Goal: Information Seeking & Learning: Learn about a topic

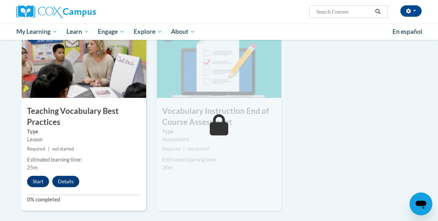
scroll to position [749, 0]
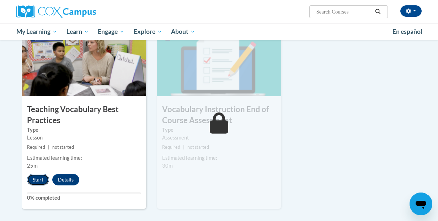
click at [38, 177] on button "Start" at bounding box center [38, 179] width 22 height 11
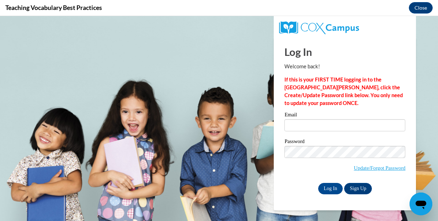
scroll to position [0, 0]
click at [293, 126] on input "Email" at bounding box center [344, 125] width 121 height 12
type input "sschueffner@sasd.net"
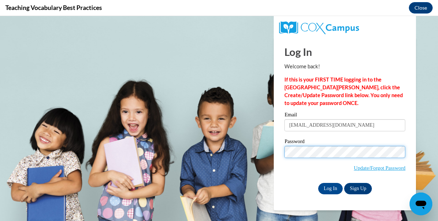
click at [318, 183] on input "Log In" at bounding box center [330, 188] width 25 height 11
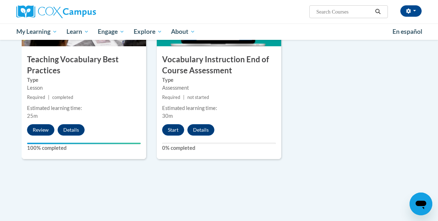
scroll to position [800, 0]
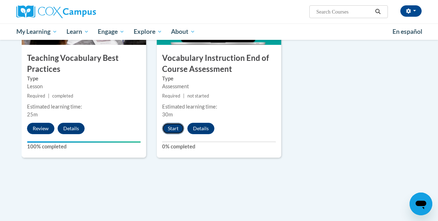
click at [177, 130] on button "Start" at bounding box center [173, 128] width 22 height 11
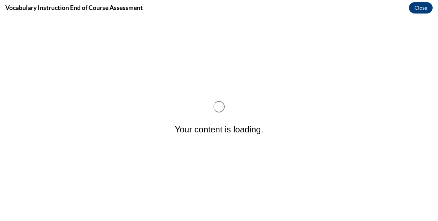
scroll to position [0, 0]
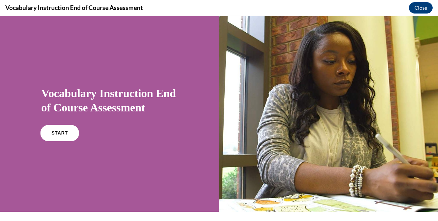
click at [59, 139] on link "START" at bounding box center [59, 133] width 39 height 16
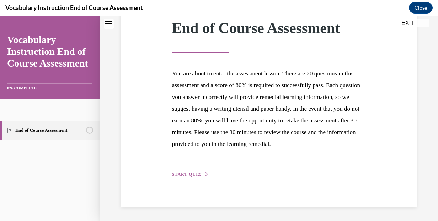
scroll to position [117, 0]
click at [191, 174] on span "START QUIZ" at bounding box center [186, 174] width 29 height 5
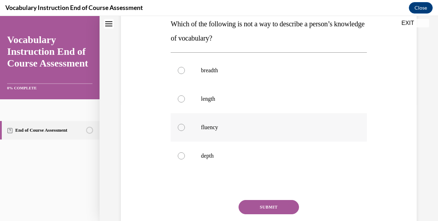
scroll to position [123, 0]
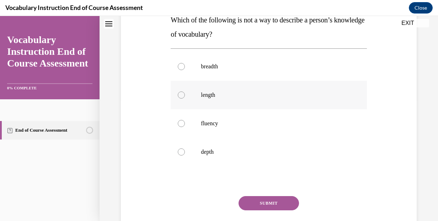
click at [213, 102] on label "length" at bounding box center [269, 95] width 196 height 28
click at [185, 98] on input "length" at bounding box center [181, 94] width 7 height 7
radio input "true"
click at [270, 206] on button "SUBMIT" at bounding box center [268, 203] width 60 height 14
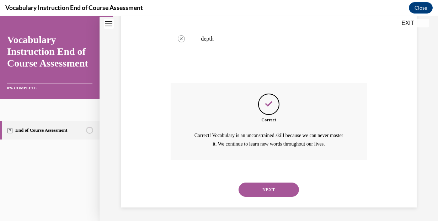
scroll to position [236, 0]
click at [259, 185] on button "NEXT" at bounding box center [268, 189] width 60 height 14
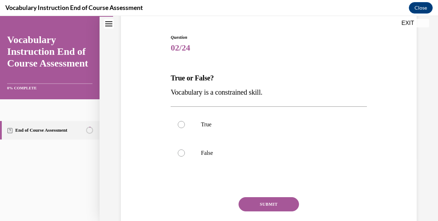
scroll to position [66, 0]
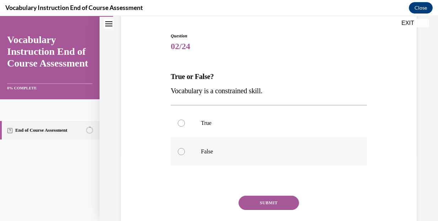
click at [192, 158] on label "False" at bounding box center [269, 151] width 196 height 28
click at [185, 155] on input "False" at bounding box center [181, 151] width 7 height 7
radio input "true"
click at [279, 199] on button "SUBMIT" at bounding box center [268, 202] width 60 height 14
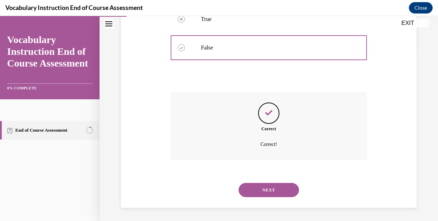
scroll to position [171, 0]
click at [274, 188] on button "NEXT" at bounding box center [268, 189] width 60 height 14
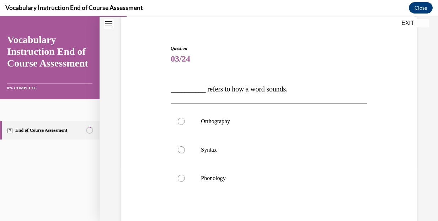
scroll to position [55, 0]
click at [273, 186] on label "Phonology" at bounding box center [269, 177] width 196 height 28
click at [185, 181] on input "Phonology" at bounding box center [181, 176] width 7 height 7
radio input "true"
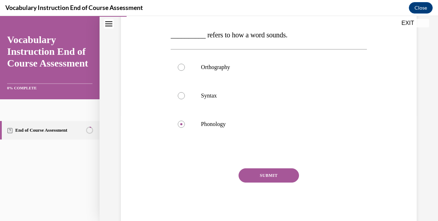
click at [271, 177] on button "SUBMIT" at bounding box center [268, 175] width 60 height 14
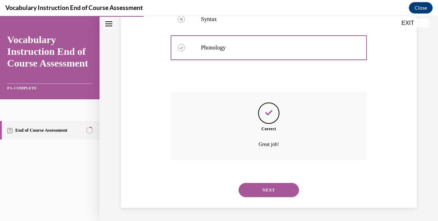
scroll to position [185, 0]
click at [274, 186] on button "NEXT" at bounding box center [268, 189] width 60 height 14
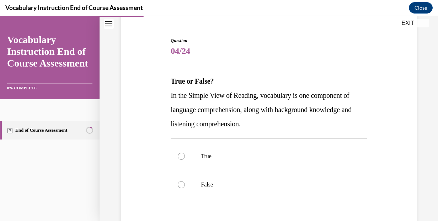
scroll to position [68, 0]
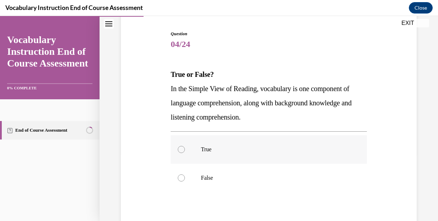
click at [248, 149] on p "True" at bounding box center [275, 149] width 148 height 7
click at [185, 149] on input "True" at bounding box center [181, 149] width 7 height 7
radio input "true"
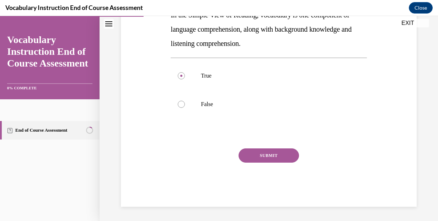
click at [247, 149] on button "SUBMIT" at bounding box center [268, 155] width 60 height 14
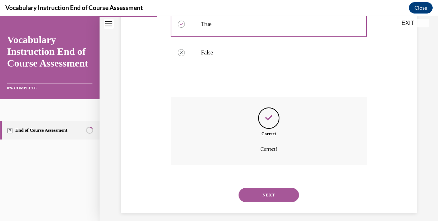
scroll to position [199, 0]
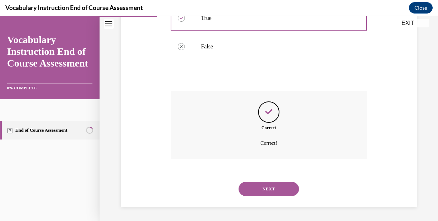
click at [264, 190] on button "NEXT" at bounding box center [268, 189] width 60 height 14
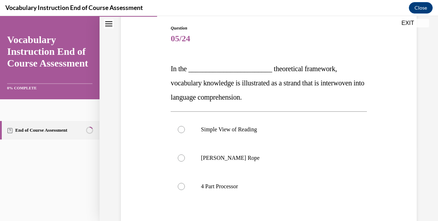
scroll to position [79, 0]
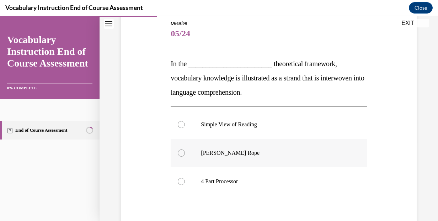
click at [248, 148] on label "Scarborough's Rope" at bounding box center [269, 153] width 196 height 28
click at [185, 149] on input "Scarborough's Rope" at bounding box center [181, 152] width 7 height 7
radio input "true"
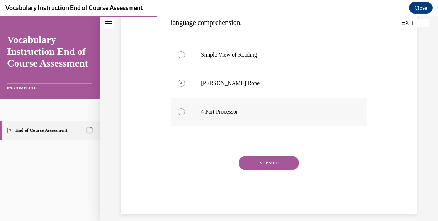
scroll to position [156, 0]
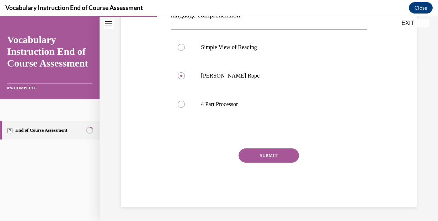
click at [271, 157] on button "SUBMIT" at bounding box center [268, 155] width 60 height 14
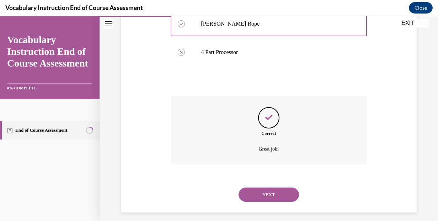
scroll to position [214, 0]
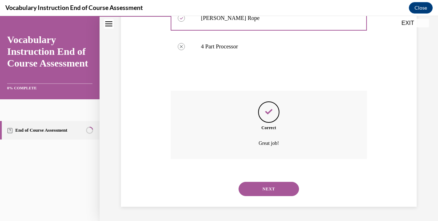
click at [277, 190] on button "NEXT" at bounding box center [268, 189] width 60 height 14
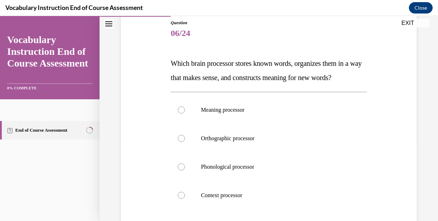
scroll to position [79, 0]
click at [267, 142] on label "Orthographic processor" at bounding box center [269, 138] width 196 height 28
click at [185, 142] on input "Orthographic processor" at bounding box center [181, 138] width 7 height 7
radio input "true"
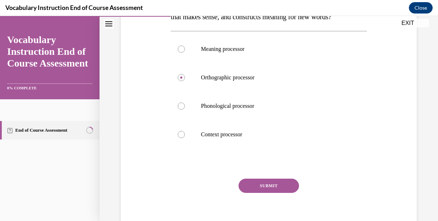
click at [286, 183] on button "SUBMIT" at bounding box center [268, 185] width 60 height 14
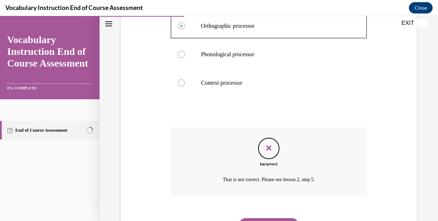
scroll to position [228, 0]
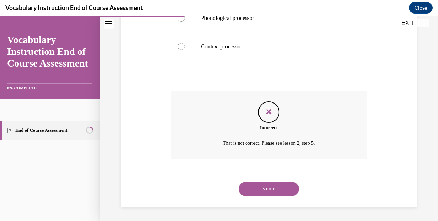
click at [285, 188] on button "NEXT" at bounding box center [268, 189] width 60 height 14
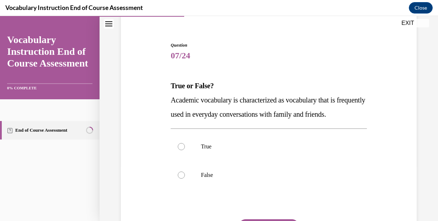
scroll to position [57, 0]
click at [270, 185] on label "False" at bounding box center [269, 174] width 196 height 28
click at [185, 178] on input "False" at bounding box center [181, 174] width 7 height 7
radio input "true"
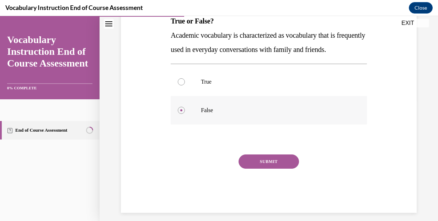
scroll to position [142, 0]
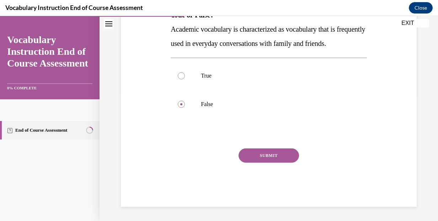
click at [270, 154] on button "SUBMIT" at bounding box center [268, 155] width 60 height 14
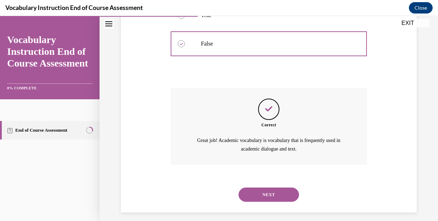
scroll to position [208, 0]
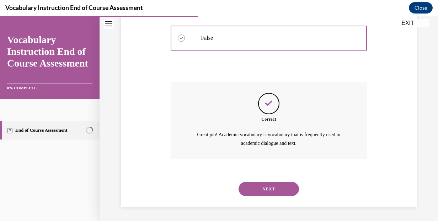
click at [275, 185] on button "NEXT" at bounding box center [268, 189] width 60 height 14
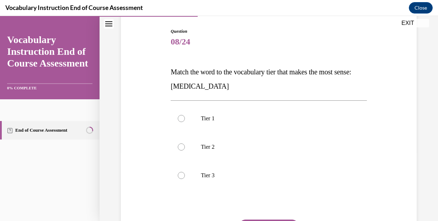
scroll to position [74, 0]
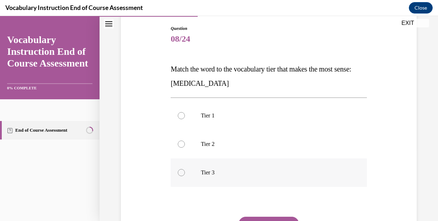
click at [266, 171] on p "Tier 3" at bounding box center [275, 172] width 148 height 7
click at [185, 171] on input "Tier 3" at bounding box center [181, 172] width 7 height 7
radio input "true"
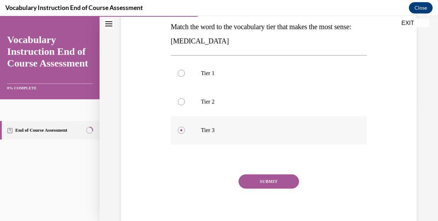
scroll to position [118, 0]
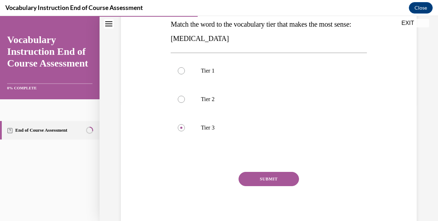
click at [267, 177] on button "SUBMIT" at bounding box center [268, 179] width 60 height 14
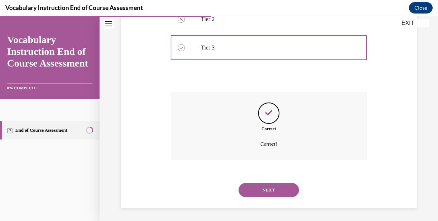
scroll to position [199, 0]
click at [269, 188] on button "NEXT" at bounding box center [268, 189] width 60 height 14
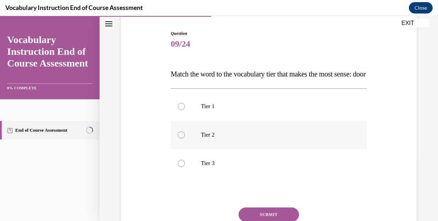
scroll to position [69, 0]
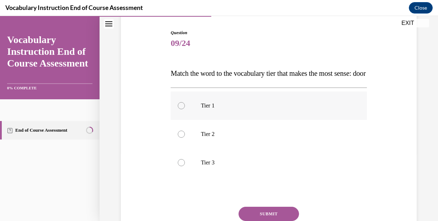
click at [264, 120] on label "Tier 1" at bounding box center [269, 105] width 196 height 28
click at [185, 109] on input "Tier 1" at bounding box center [181, 105] width 7 height 7
radio input "true"
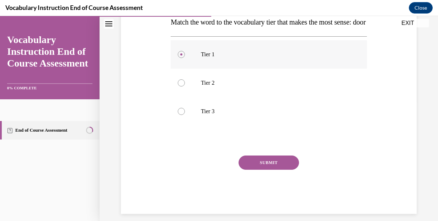
scroll to position [123, 0]
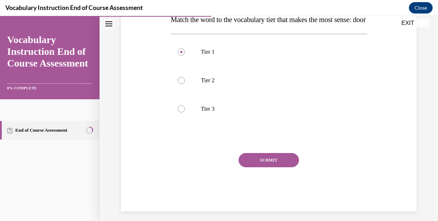
click at [266, 167] on button "SUBMIT" at bounding box center [268, 160] width 60 height 14
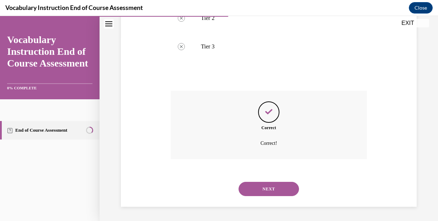
scroll to position [199, 0]
click at [268, 188] on button "NEXT" at bounding box center [268, 189] width 60 height 14
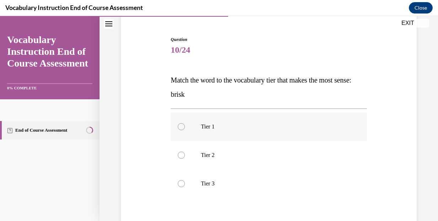
scroll to position [65, 0]
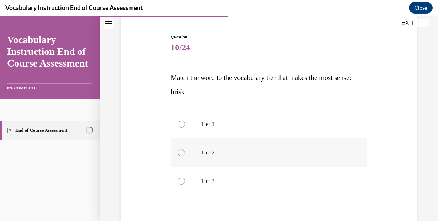
click at [262, 158] on label "Tier 2" at bounding box center [269, 152] width 196 height 28
click at [185, 156] on input "Tier 2" at bounding box center [181, 152] width 7 height 7
radio input "true"
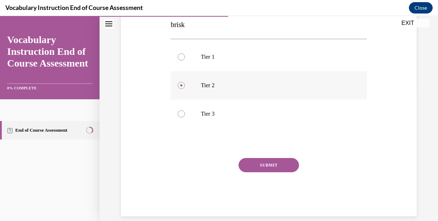
scroll to position [142, 0]
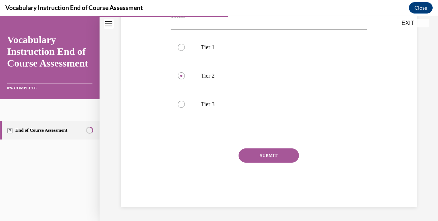
click at [262, 158] on button "SUBMIT" at bounding box center [268, 155] width 60 height 14
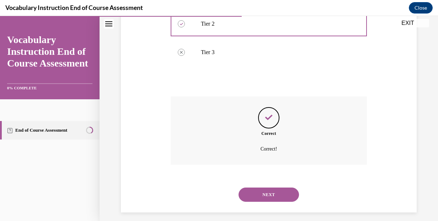
scroll to position [199, 0]
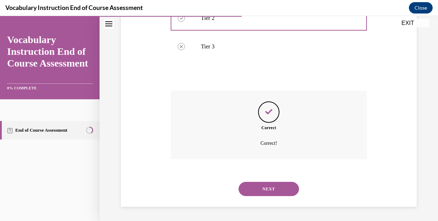
click at [273, 190] on button "NEXT" at bounding box center [268, 189] width 60 height 14
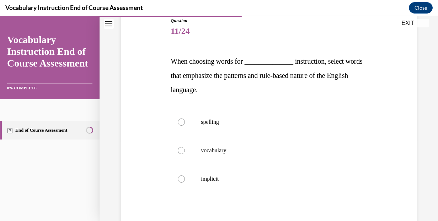
scroll to position [84, 0]
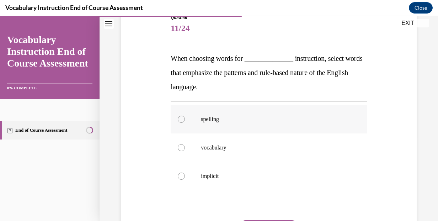
click at [251, 122] on p "spelling" at bounding box center [275, 119] width 148 height 7
click at [185, 122] on input "spelling" at bounding box center [181, 119] width 7 height 7
radio input "true"
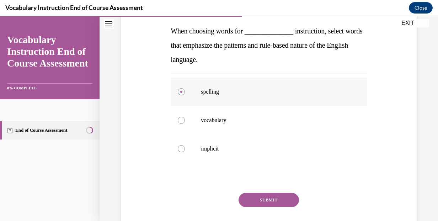
scroll to position [115, 0]
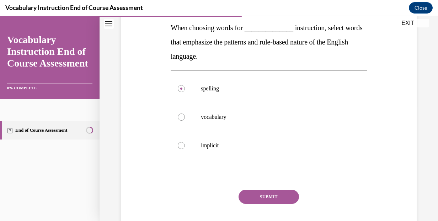
click at [280, 197] on button "SUBMIT" at bounding box center [268, 196] width 60 height 14
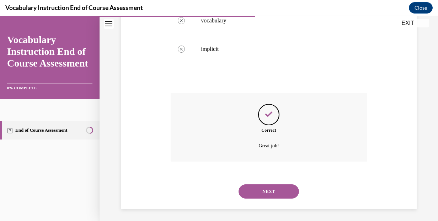
scroll to position [214, 0]
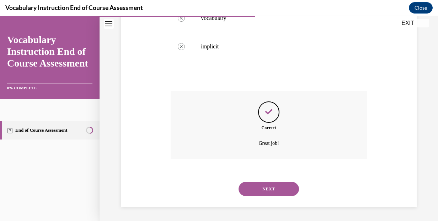
click at [291, 189] on button "NEXT" at bounding box center [268, 189] width 60 height 14
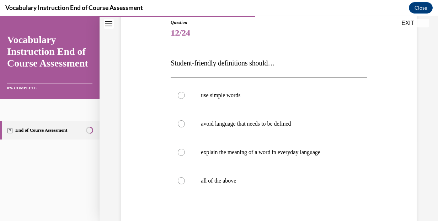
scroll to position [81, 0]
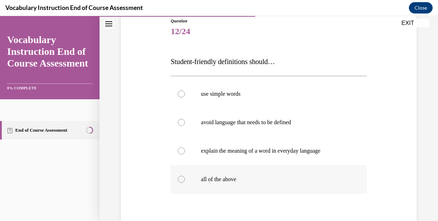
click at [287, 184] on label "all of the above" at bounding box center [269, 179] width 196 height 28
click at [185, 183] on input "all of the above" at bounding box center [181, 179] width 7 height 7
radio input "true"
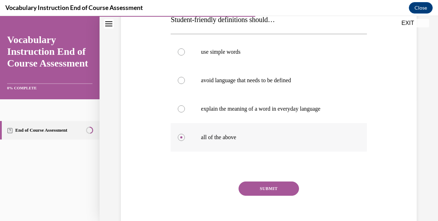
scroll to position [156, 0]
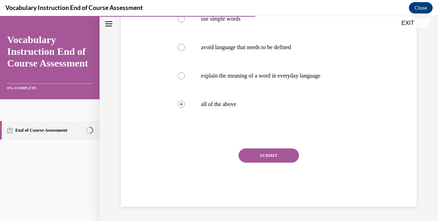
click at [282, 157] on button "SUBMIT" at bounding box center [268, 155] width 60 height 14
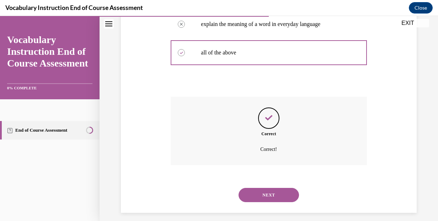
scroll to position [214, 0]
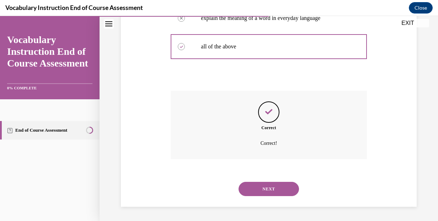
click at [282, 187] on button "NEXT" at bounding box center [268, 189] width 60 height 14
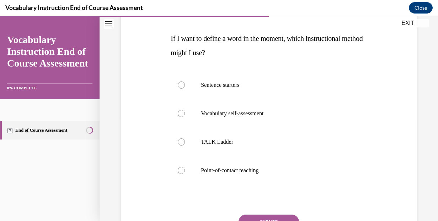
scroll to position [104, 0]
click at [281, 171] on p "Point-of-contact teaching" at bounding box center [275, 169] width 148 height 7
click at [185, 171] on input "Point-of-contact teaching" at bounding box center [181, 169] width 7 height 7
radio input "true"
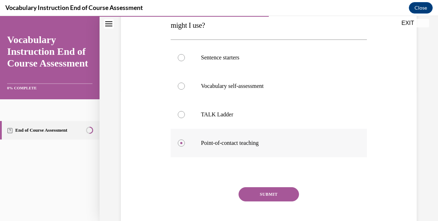
scroll to position [146, 0]
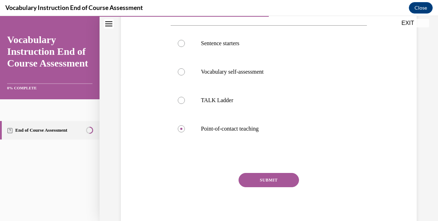
click at [280, 178] on button "SUBMIT" at bounding box center [268, 180] width 60 height 14
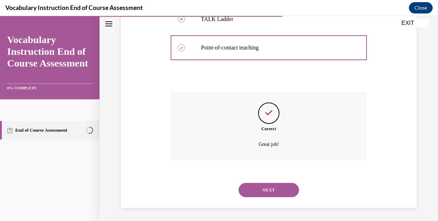
scroll to position [228, 0]
click at [283, 191] on button "NEXT" at bounding box center [268, 189] width 60 height 14
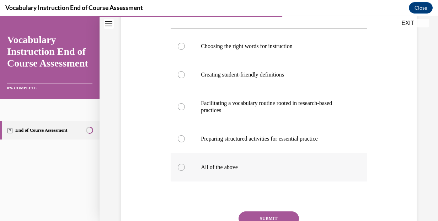
scroll to position [148, 0]
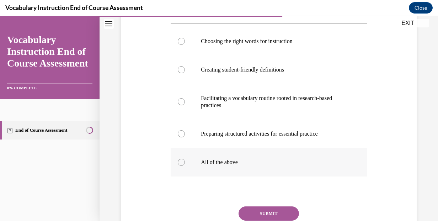
click at [312, 158] on label "All of the above" at bounding box center [269, 162] width 196 height 28
click at [185, 159] on input "All of the above" at bounding box center [181, 162] width 7 height 7
radio input "true"
click at [282, 212] on button "SUBMIT" at bounding box center [268, 213] width 60 height 14
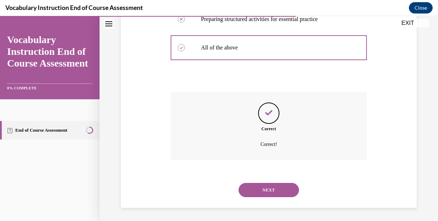
scroll to position [263, 0]
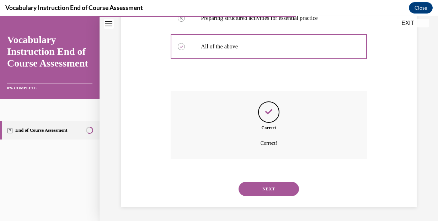
click at [292, 183] on button "NEXT" at bounding box center [268, 189] width 60 height 14
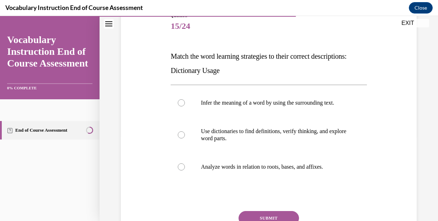
scroll to position [86, 0]
click at [271, 133] on p "Use dictionaries to find definitions, verify thinking, and explore word parts." at bounding box center [275, 135] width 148 height 14
click at [185, 133] on input "Use dictionaries to find definitions, verify thinking, and explore word parts." at bounding box center [181, 135] width 7 height 7
radio input "true"
click at [276, 214] on button "SUBMIT" at bounding box center [268, 218] width 60 height 14
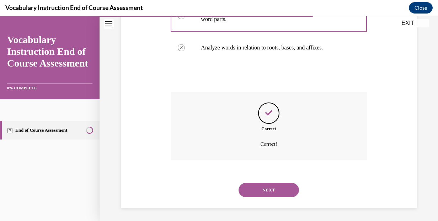
scroll to position [207, 0]
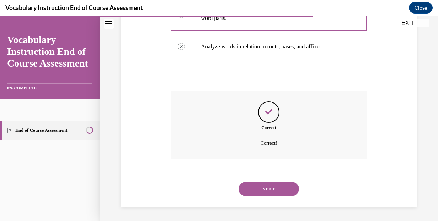
click at [284, 188] on button "NEXT" at bounding box center [268, 189] width 60 height 14
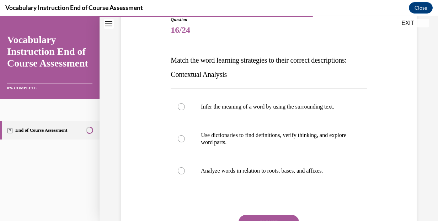
scroll to position [84, 0]
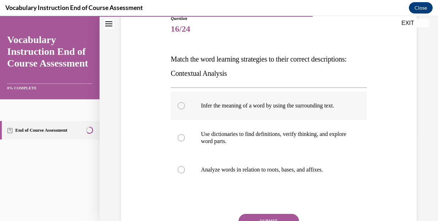
click at [320, 108] on p "Infer the meaning of a word by using the surrounding text." at bounding box center [275, 105] width 148 height 7
click at [185, 108] on input "Infer the meaning of a word by using the surrounding text." at bounding box center [181, 105] width 7 height 7
radio input "true"
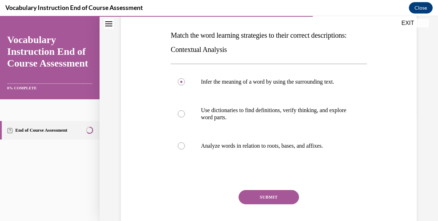
scroll to position [108, 0]
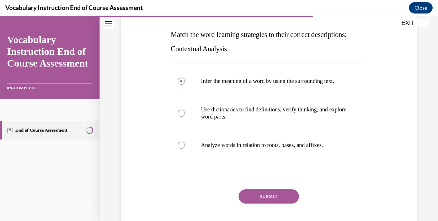
click at [284, 198] on button "SUBMIT" at bounding box center [268, 196] width 60 height 14
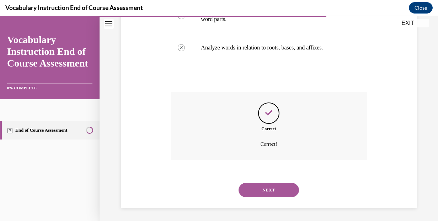
scroll to position [207, 0]
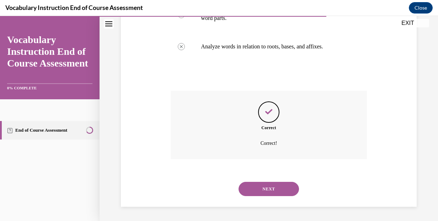
click at [288, 187] on button "NEXT" at bounding box center [268, 189] width 60 height 14
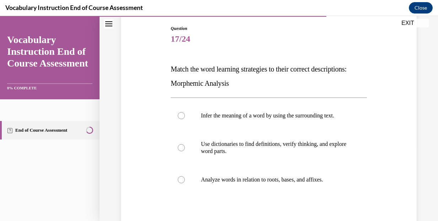
scroll to position [79, 0]
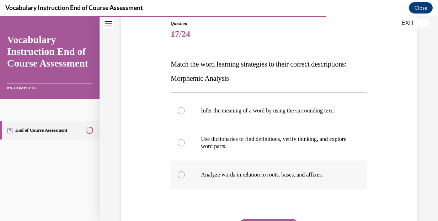
click at [291, 179] on label "Analyze words in relation to roots, bases, and affixes." at bounding box center [269, 174] width 196 height 28
click at [185, 178] on input "Analyze words in relation to roots, bases, and affixes." at bounding box center [181, 174] width 7 height 7
radio input "true"
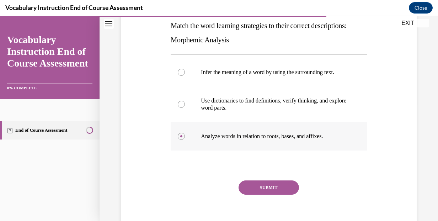
scroll to position [119, 0]
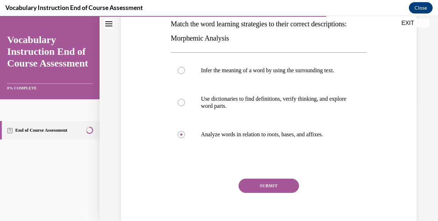
click at [285, 182] on button "SUBMIT" at bounding box center [268, 185] width 60 height 14
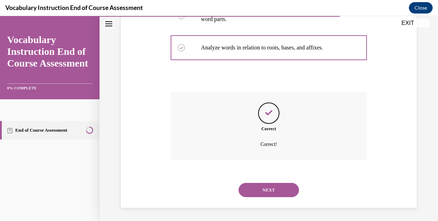
scroll to position [207, 0]
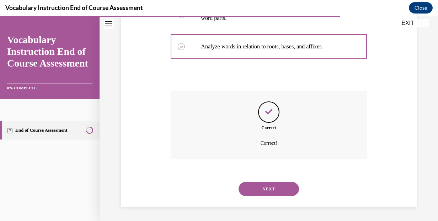
click at [283, 191] on button "NEXT" at bounding box center [268, 189] width 60 height 14
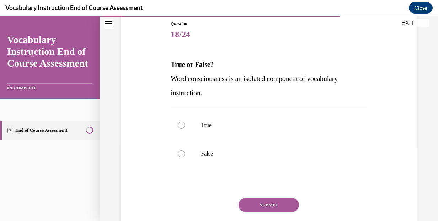
scroll to position [79, 0]
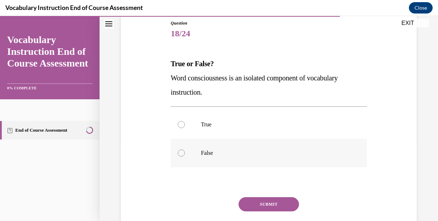
click at [303, 146] on label "False" at bounding box center [269, 153] width 196 height 28
click at [185, 149] on input "False" at bounding box center [181, 152] width 7 height 7
radio input "true"
click at [278, 201] on button "SUBMIT" at bounding box center [268, 204] width 60 height 14
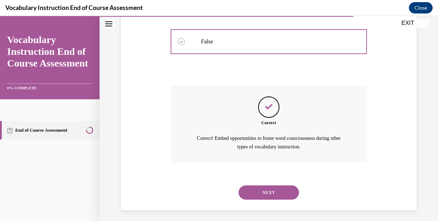
scroll to position [193, 0]
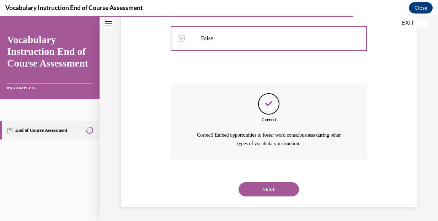
click at [284, 189] on button "NEXT" at bounding box center [268, 189] width 60 height 14
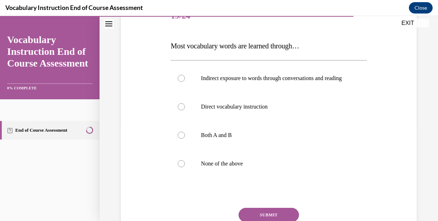
scroll to position [95, 0]
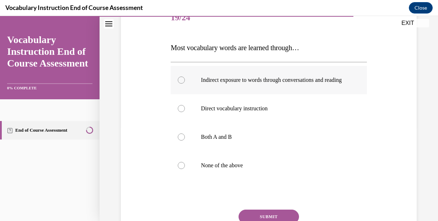
click at [299, 84] on p "Indirect exposure to words through conversations and reading" at bounding box center [275, 79] width 148 height 7
click at [185, 84] on input "Indirect exposure to words through conversations and reading" at bounding box center [181, 79] width 7 height 7
radio input "true"
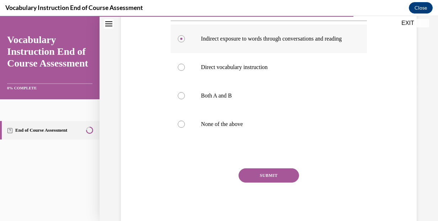
scroll to position [146, 0]
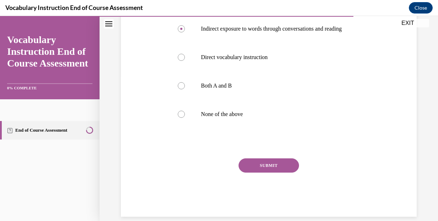
click at [293, 172] on button "SUBMIT" at bounding box center [268, 165] width 60 height 14
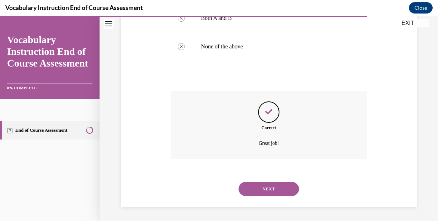
scroll to position [221, 0]
click at [285, 187] on button "NEXT" at bounding box center [268, 189] width 60 height 14
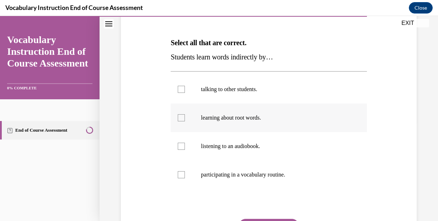
scroll to position [107, 0]
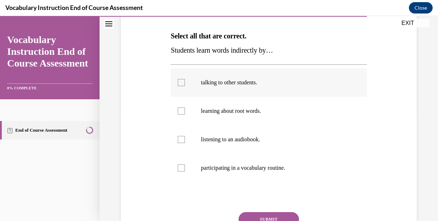
click at [279, 92] on label "talking to other students." at bounding box center [269, 82] width 196 height 28
click at [185, 86] on input "talking to other students." at bounding box center [181, 82] width 7 height 7
checkbox input "true"
click at [273, 140] on p "listening to an audiobook." at bounding box center [275, 139] width 148 height 7
click at [185, 140] on input "listening to an audiobook." at bounding box center [181, 139] width 7 height 7
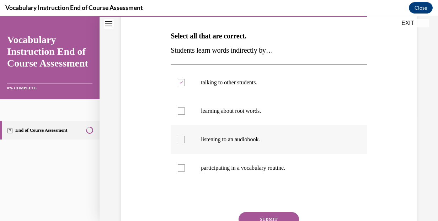
checkbox input "true"
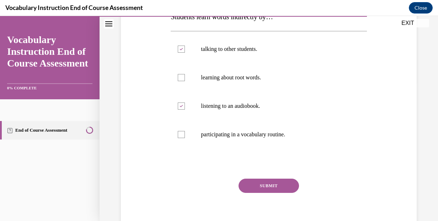
click at [283, 182] on button "SUBMIT" at bounding box center [268, 185] width 60 height 14
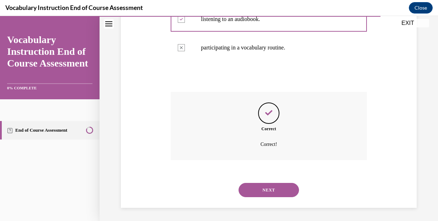
scroll to position [228, 0]
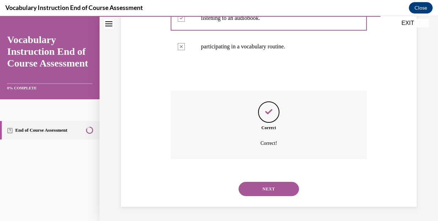
click at [281, 191] on button "NEXT" at bounding box center [268, 189] width 60 height 14
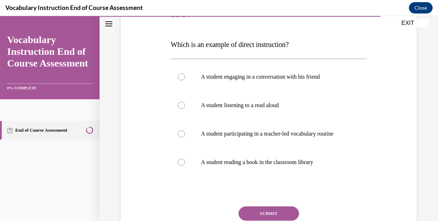
scroll to position [98, 0]
click at [355, 133] on label "A student participating in a teacher-led vocabulary routine" at bounding box center [269, 133] width 196 height 28
click at [185, 133] on input "A student participating in a teacher-led vocabulary routine" at bounding box center [181, 133] width 7 height 7
radio input "true"
click at [287, 211] on button "SUBMIT" at bounding box center [268, 213] width 60 height 14
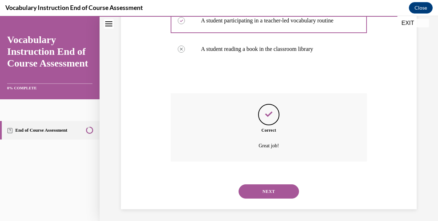
scroll to position [214, 0]
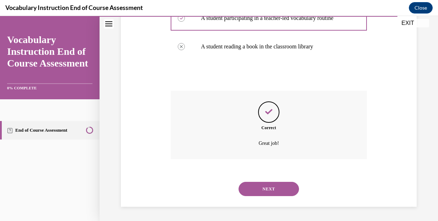
click at [291, 186] on button "NEXT" at bounding box center [268, 189] width 60 height 14
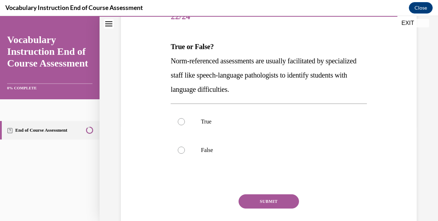
scroll to position [99, 0]
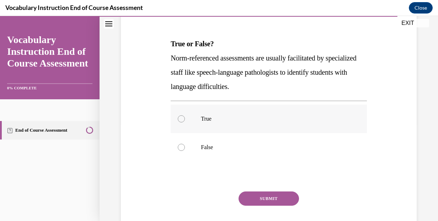
click at [273, 122] on label "True" at bounding box center [269, 118] width 196 height 28
click at [185, 122] on input "True" at bounding box center [181, 118] width 7 height 7
radio input "true"
click at [282, 194] on button "SUBMIT" at bounding box center [268, 198] width 60 height 14
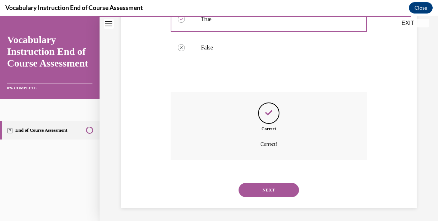
scroll to position [199, 0]
click at [285, 188] on button "NEXT" at bounding box center [268, 189] width 60 height 14
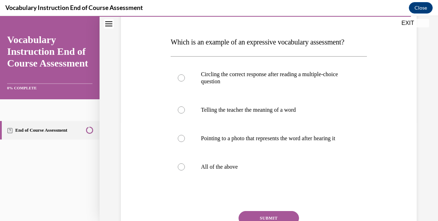
scroll to position [104, 0]
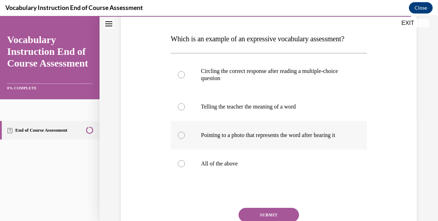
click at [350, 141] on label "Pointing to a photo that represents the word after hearing it" at bounding box center [269, 135] width 196 height 28
click at [185, 139] on input "Pointing to a photo that represents the word after hearing it" at bounding box center [181, 135] width 7 height 7
radio input "true"
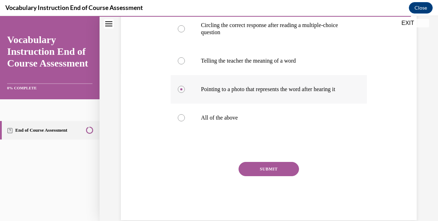
scroll to position [152, 0]
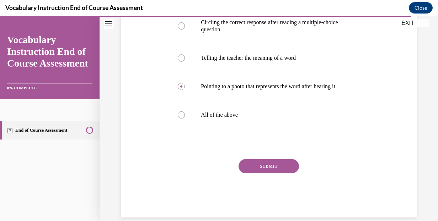
click at [290, 172] on button "SUBMIT" at bounding box center [268, 166] width 60 height 14
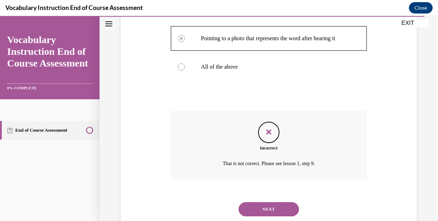
scroll to position [224, 0]
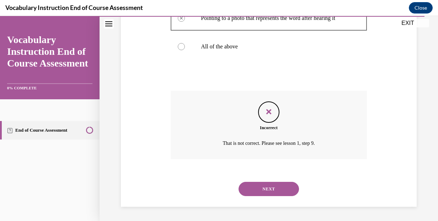
click at [288, 195] on button "NEXT" at bounding box center [268, 189] width 60 height 14
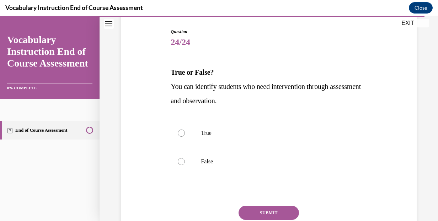
scroll to position [71, 0]
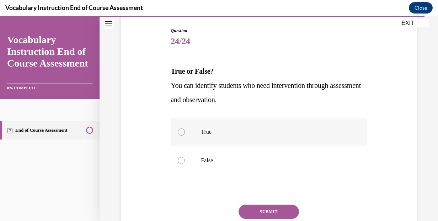
click at [291, 138] on label "True" at bounding box center [269, 132] width 196 height 28
click at [185, 135] on input "True" at bounding box center [181, 131] width 7 height 7
radio input "true"
click at [283, 211] on button "SUBMIT" at bounding box center [268, 211] width 60 height 14
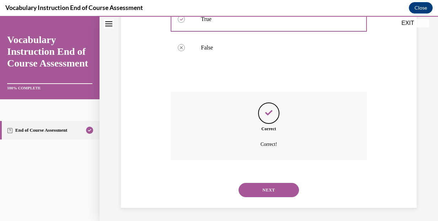
scroll to position [185, 0]
click at [291, 189] on button "NEXT" at bounding box center [268, 189] width 60 height 14
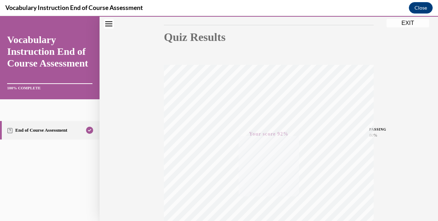
scroll to position [0, 0]
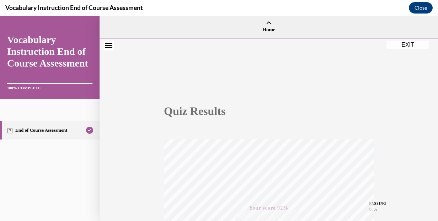
click at [412, 44] on button "EXIT" at bounding box center [407, 45] width 43 height 9
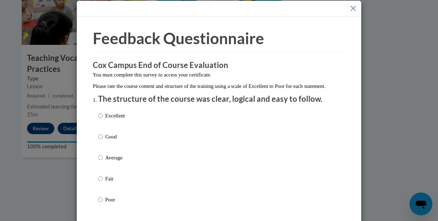
scroll to position [6, 0]
click at [353, 6] on button "Close" at bounding box center [353, 8] width 9 height 9
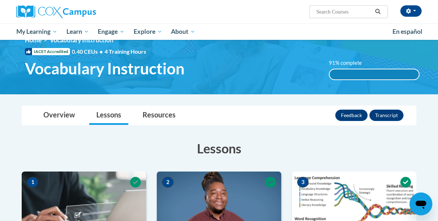
scroll to position [0, 0]
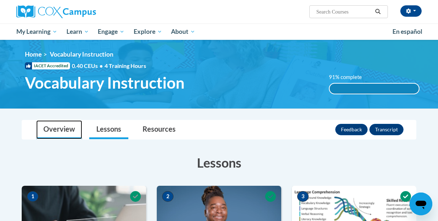
click at [58, 129] on link "Overview" at bounding box center [59, 129] width 46 height 19
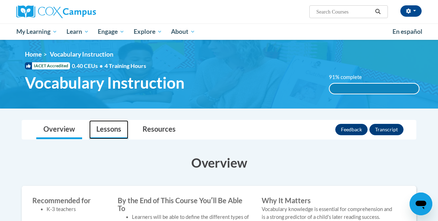
click at [107, 131] on link "Lessons" at bounding box center [108, 129] width 39 height 19
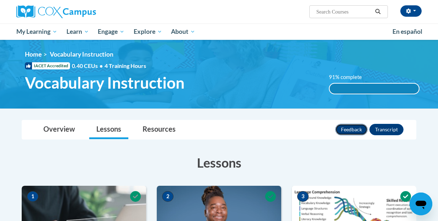
click at [358, 130] on button "Feedback" at bounding box center [351, 129] width 32 height 11
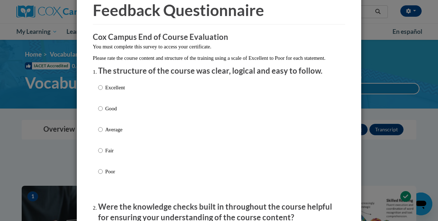
scroll to position [38, 0]
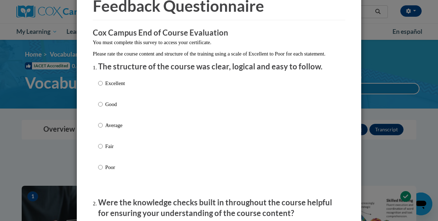
click at [109, 87] on p "Excellent" at bounding box center [115, 83] width 20 height 8
click at [103, 87] on input "Excellent" at bounding box center [100, 83] width 5 height 8
radio input "true"
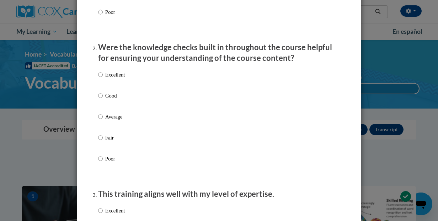
scroll to position [194, 0]
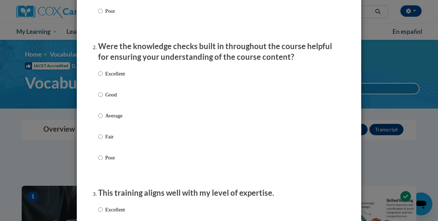
click at [108, 98] on p "Good" at bounding box center [115, 95] width 20 height 8
click at [103, 98] on input "Good" at bounding box center [100, 95] width 5 height 8
radio input "true"
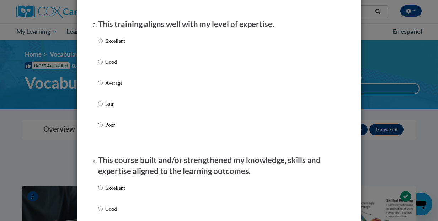
scroll to position [363, 0]
click at [118, 65] on p "Good" at bounding box center [115, 62] width 20 height 8
click at [103, 65] on input "Good" at bounding box center [100, 62] width 5 height 8
radio input "true"
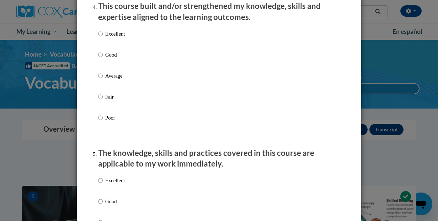
scroll to position [511, 0]
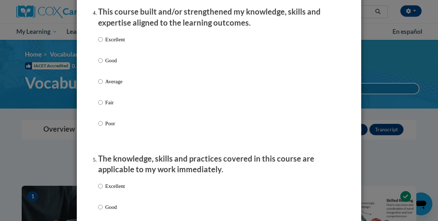
click at [116, 64] on p "Good" at bounding box center [115, 61] width 20 height 8
click at [103, 64] on input "Good" at bounding box center [100, 61] width 5 height 8
radio input "true"
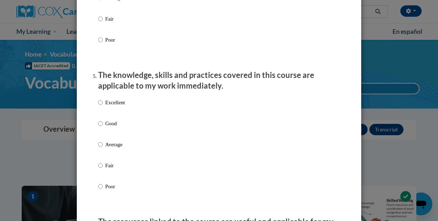
scroll to position [597, 0]
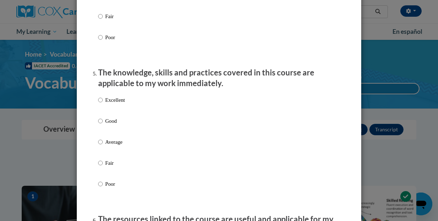
click at [119, 125] on p "Good" at bounding box center [115, 121] width 20 height 8
click at [103, 125] on input "Good" at bounding box center [100, 121] width 5 height 8
radio input "true"
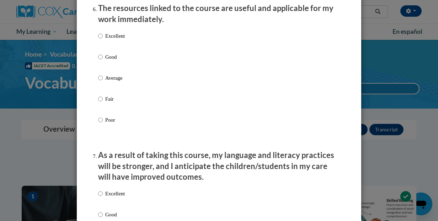
scroll to position [810, 0]
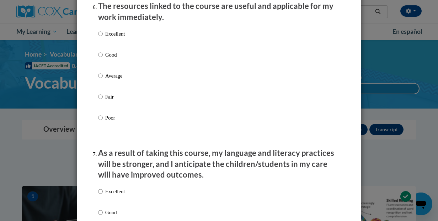
click at [118, 59] on p "Good" at bounding box center [115, 55] width 20 height 8
click at [103, 59] on input "Good" at bounding box center [100, 55] width 5 height 8
radio input "true"
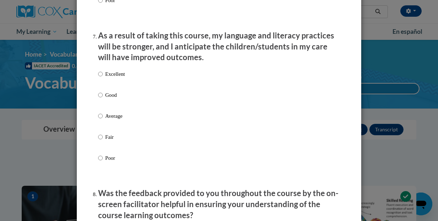
scroll to position [928, 0]
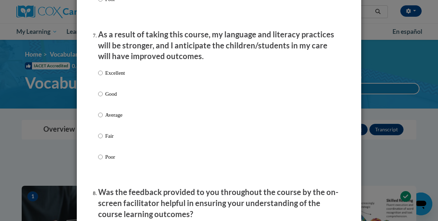
click at [123, 125] on label "Average" at bounding box center [111, 120] width 27 height 19
click at [103, 119] on input "Average" at bounding box center [100, 115] width 5 height 8
radio input "true"
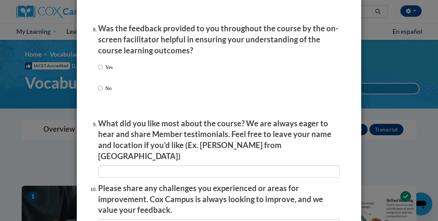
scroll to position [1093, 0]
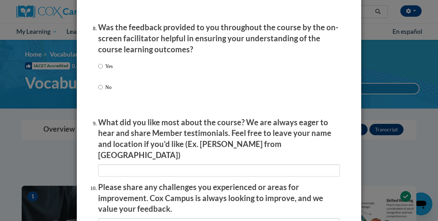
click at [120, 79] on div "Yes No" at bounding box center [219, 85] width 242 height 53
click at [116, 73] on div "Yes No" at bounding box center [219, 85] width 242 height 53
click at [105, 70] on p "Yes" at bounding box center [108, 66] width 7 height 8
click at [103, 70] on input "Yes" at bounding box center [100, 66] width 5 height 8
radio input "true"
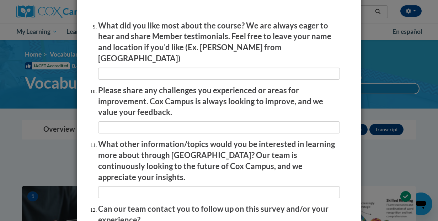
scroll to position [1192, 0]
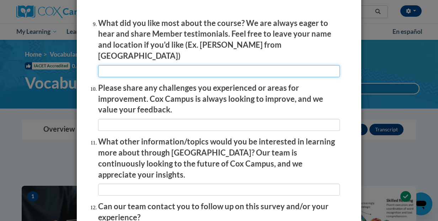
click at [170, 66] on input "textbox" at bounding box center [219, 71] width 242 height 12
type input "videos of real classrooms"
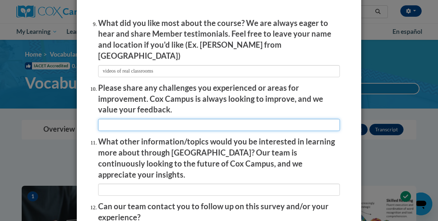
click at [155, 122] on input "textbox" at bounding box center [219, 125] width 242 height 12
type input "none that I can think of"
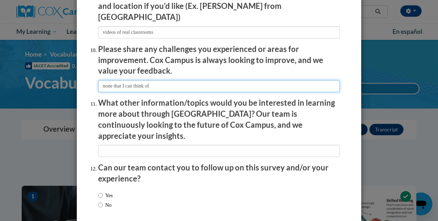
scroll to position [1258, 0]
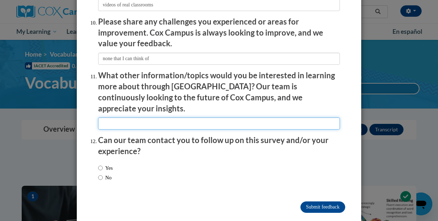
click at [161, 117] on input "textbox" at bounding box center [219, 123] width 242 height 12
type input "none come to mind"
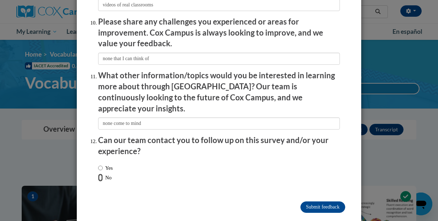
click at [102, 173] on input "No" at bounding box center [100, 177] width 5 height 8
radio input "true"
click at [323, 201] on input "Submit feedback" at bounding box center [322, 206] width 45 height 11
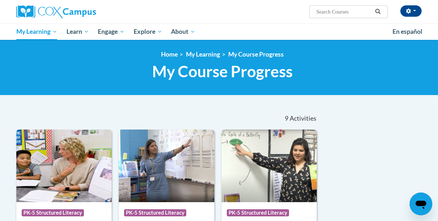
click at [331, 10] on input "Search..." at bounding box center [344, 11] width 57 height 9
type input "Data driven instruction"
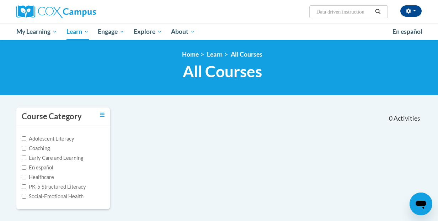
click at [339, 11] on input "Data driven instruction" at bounding box center [344, 11] width 57 height 9
drag, startPoint x: 371, startPoint y: 10, endPoint x: 316, endPoint y: 14, distance: 54.5
click at [316, 14] on input "Data driven instruction" at bounding box center [344, 11] width 57 height 9
type input "Rti"
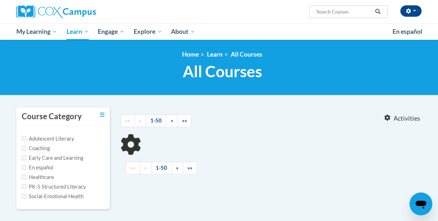
type input "Rti"
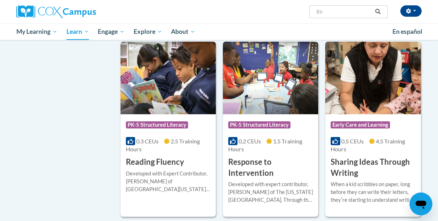
scroll to position [524, 0]
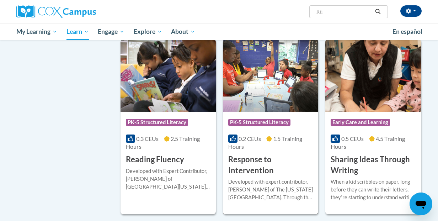
click at [250, 155] on h3 "Response to Intervention" at bounding box center [270, 165] width 85 height 22
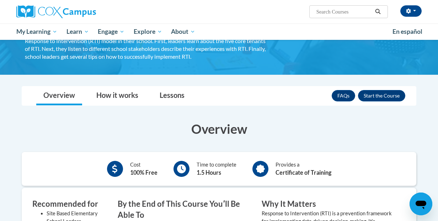
scroll to position [75, 0]
click at [381, 96] on button "Enroll" at bounding box center [381, 95] width 47 height 11
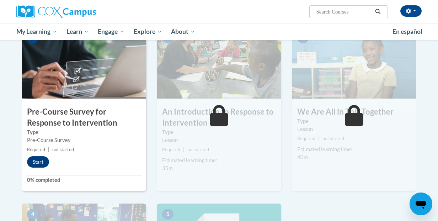
scroll to position [169, 0]
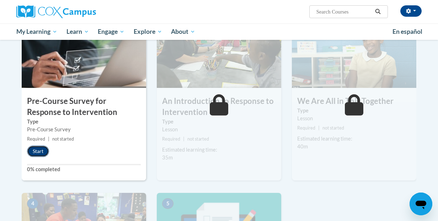
click at [39, 150] on button "Start" at bounding box center [38, 150] width 22 height 11
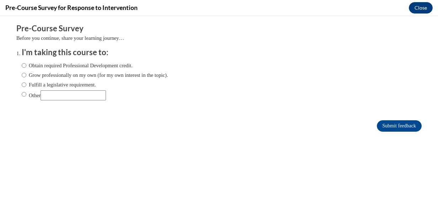
scroll to position [0, 0]
click at [73, 63] on label "Obtain required Professional Development credit." at bounding box center [77, 65] width 111 height 8
click at [26, 63] on input "Obtain required Professional Development credit." at bounding box center [24, 65] width 5 height 8
radio input "true"
click at [396, 124] on input "Submit feedback" at bounding box center [399, 125] width 45 height 11
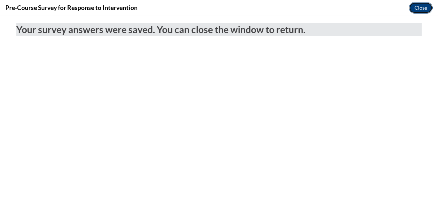
click at [424, 6] on button "Close" at bounding box center [421, 7] width 24 height 11
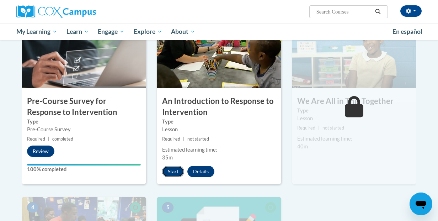
click at [175, 172] on button "Start" at bounding box center [173, 171] width 22 height 11
